Goal: Task Accomplishment & Management: Manage account settings

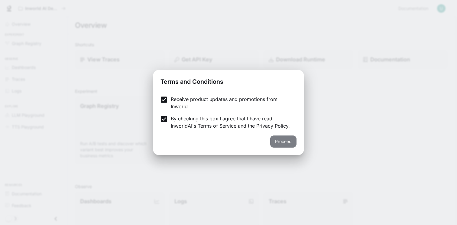
click at [282, 142] on button "Proceed" at bounding box center [283, 141] width 26 height 12
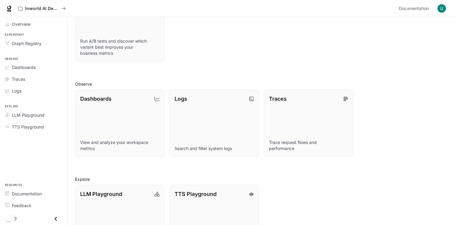
scroll to position [106, 0]
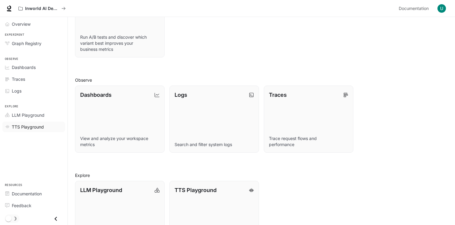
click at [48, 126] on div "TTS Playground" at bounding box center [37, 127] width 50 height 6
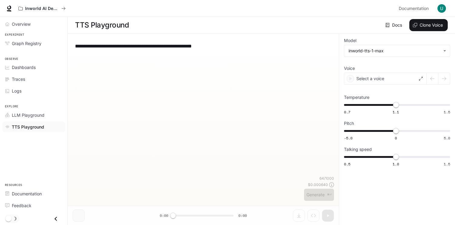
scroll to position [0, 0]
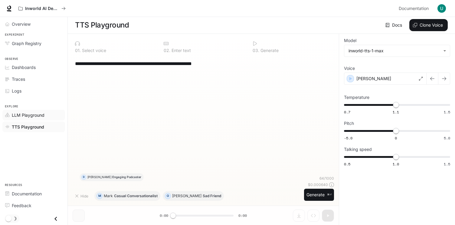
click at [49, 114] on div "LLM Playground" at bounding box center [37, 115] width 50 height 6
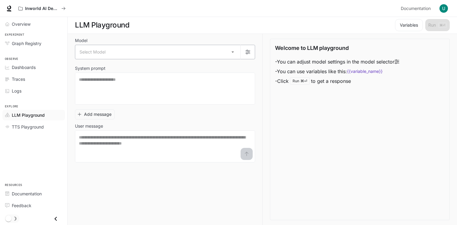
click at [141, 53] on body "Skip to main content Inworld AI Demos Documentation Documentation Portal Overvi…" at bounding box center [228, 112] width 457 height 225
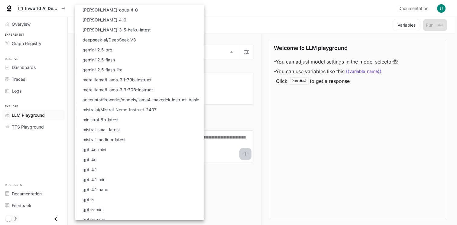
click at [118, 141] on p "mistral-medium-latest" at bounding box center [104, 139] width 43 height 6
type input "**********"
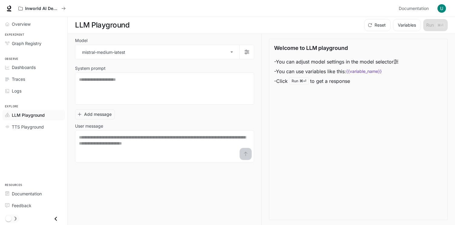
click at [46, 111] on link "LLM Playground" at bounding box center [33, 115] width 63 height 11
click at [36, 22] on div "Overview" at bounding box center [37, 24] width 50 height 6
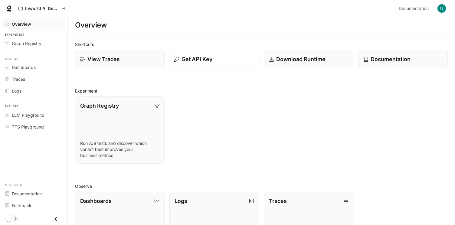
click at [214, 61] on div "Get API Key" at bounding box center [214, 59] width 80 height 8
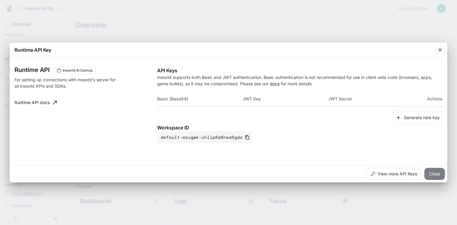
click at [435, 173] on button "Close" at bounding box center [435, 174] width 21 height 12
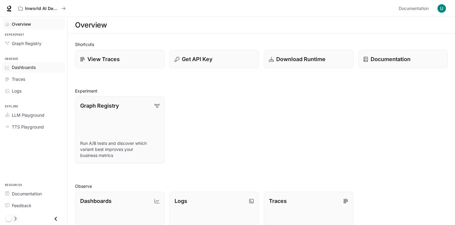
click at [42, 70] on div "Dashboards" at bounding box center [37, 67] width 50 height 6
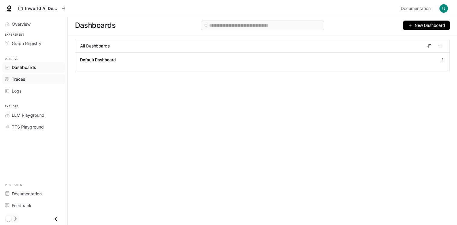
click at [44, 77] on div "Traces" at bounding box center [37, 79] width 50 height 6
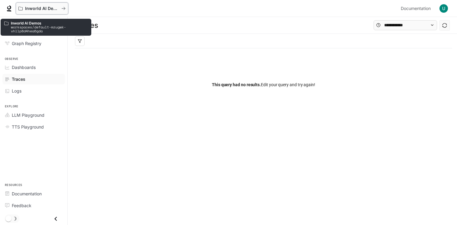
click at [57, 7] on p "Inworld AI Demos" at bounding box center [42, 8] width 34 height 5
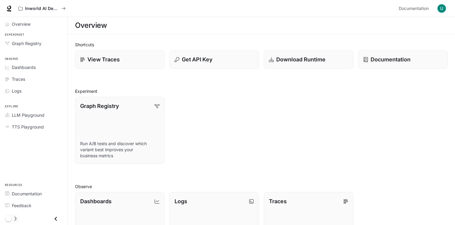
click at [446, 13] on button "button" at bounding box center [441, 8] width 12 height 12
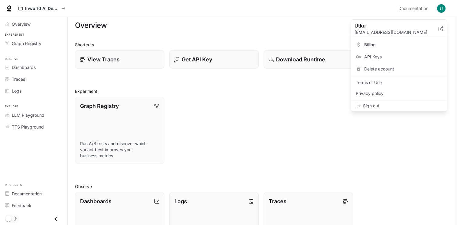
click at [411, 43] on span "Billing" at bounding box center [403, 45] width 78 height 6
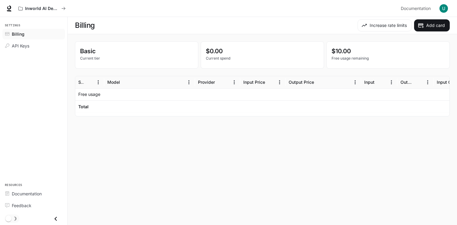
click at [112, 53] on p "Basic" at bounding box center [136, 51] width 113 height 9
click at [389, 28] on button "Increase rate limits" at bounding box center [385, 25] width 54 height 12
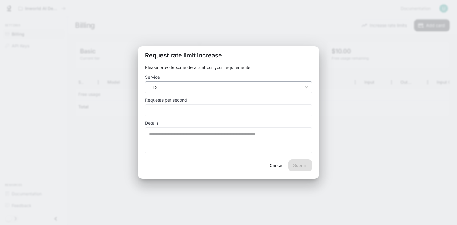
click at [286, 90] on body "**********" at bounding box center [228, 112] width 457 height 225
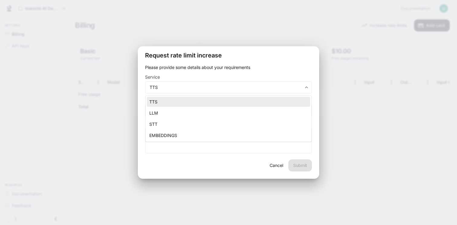
click at [293, 72] on div at bounding box center [228, 112] width 457 height 225
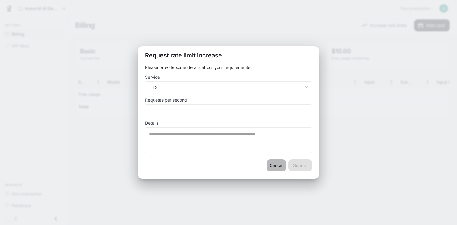
drag, startPoint x: 278, startPoint y: 162, endPoint x: 281, endPoint y: 159, distance: 3.9
click at [278, 162] on button "Cancel" at bounding box center [276, 165] width 19 height 12
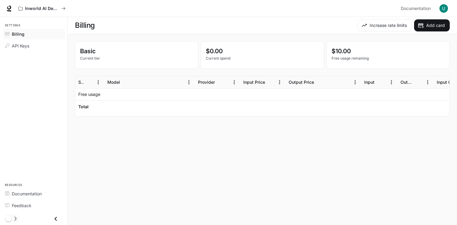
click at [443, 10] on img "button" at bounding box center [444, 8] width 8 height 8
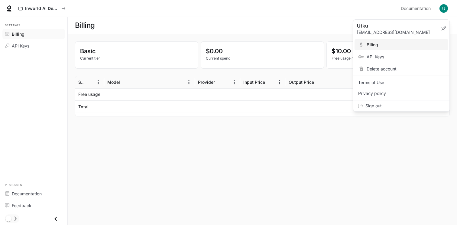
click at [184, 39] on div at bounding box center [228, 112] width 457 height 225
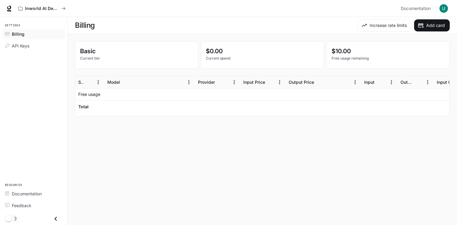
click at [47, 39] on li "Billing" at bounding box center [33, 34] width 67 height 12
click at [49, 193] on div "Documentation" at bounding box center [37, 193] width 50 height 6
